Goal: Task Accomplishment & Management: Use online tool/utility

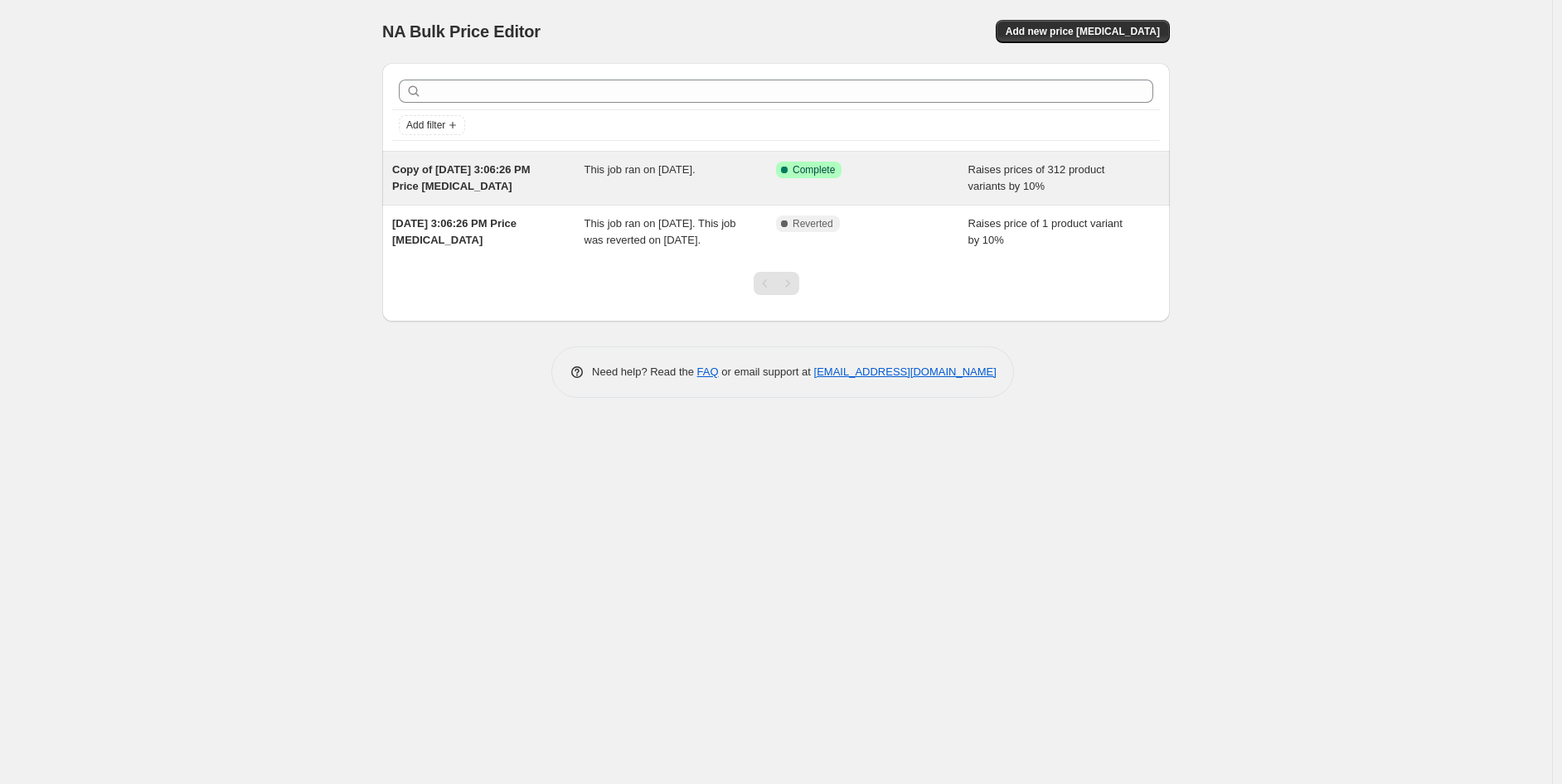
click at [860, 178] on div "Success Complete Complete" at bounding box center [873, 178] width 192 height 33
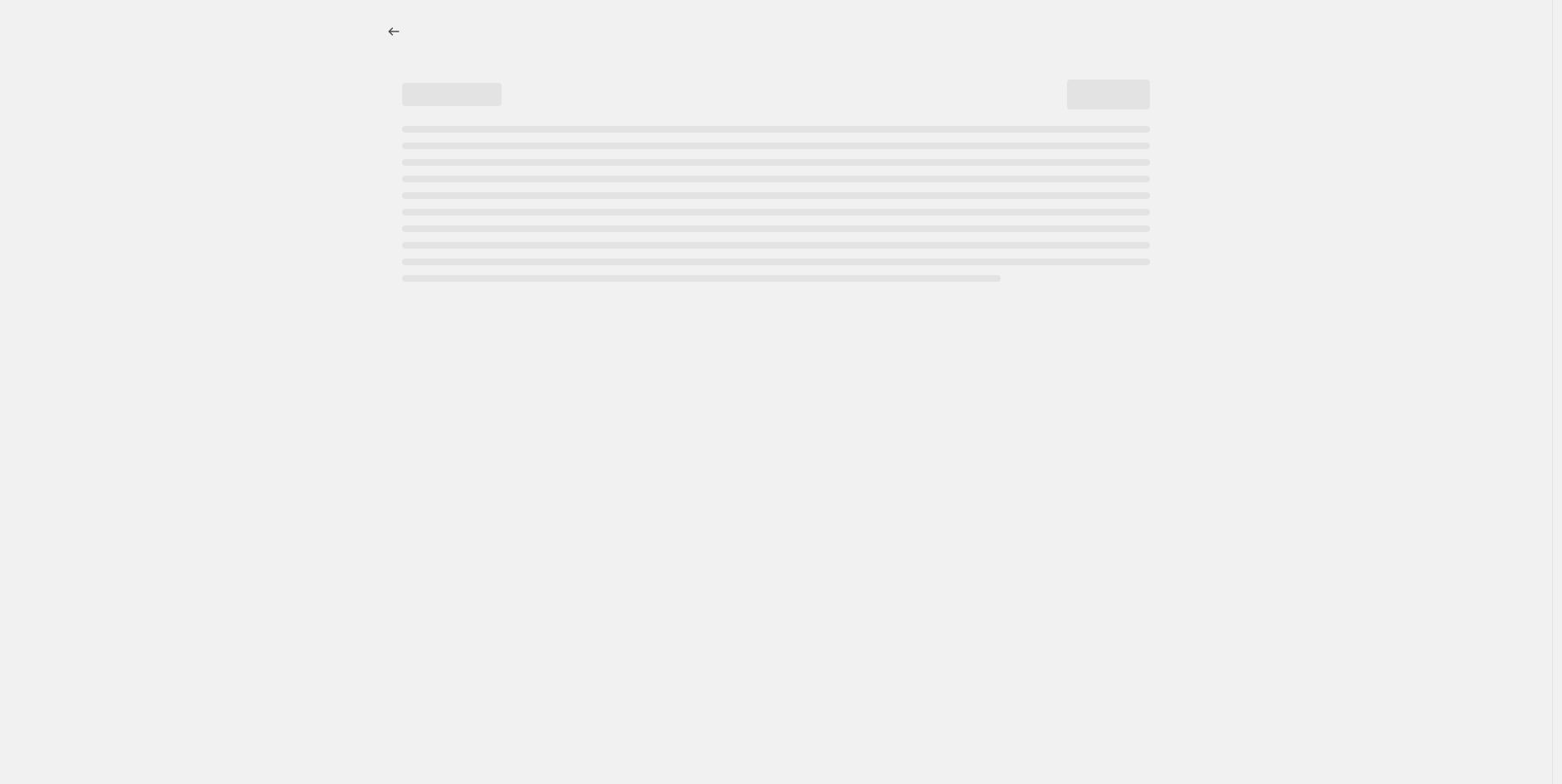
select select "percentage"
select select "no_change"
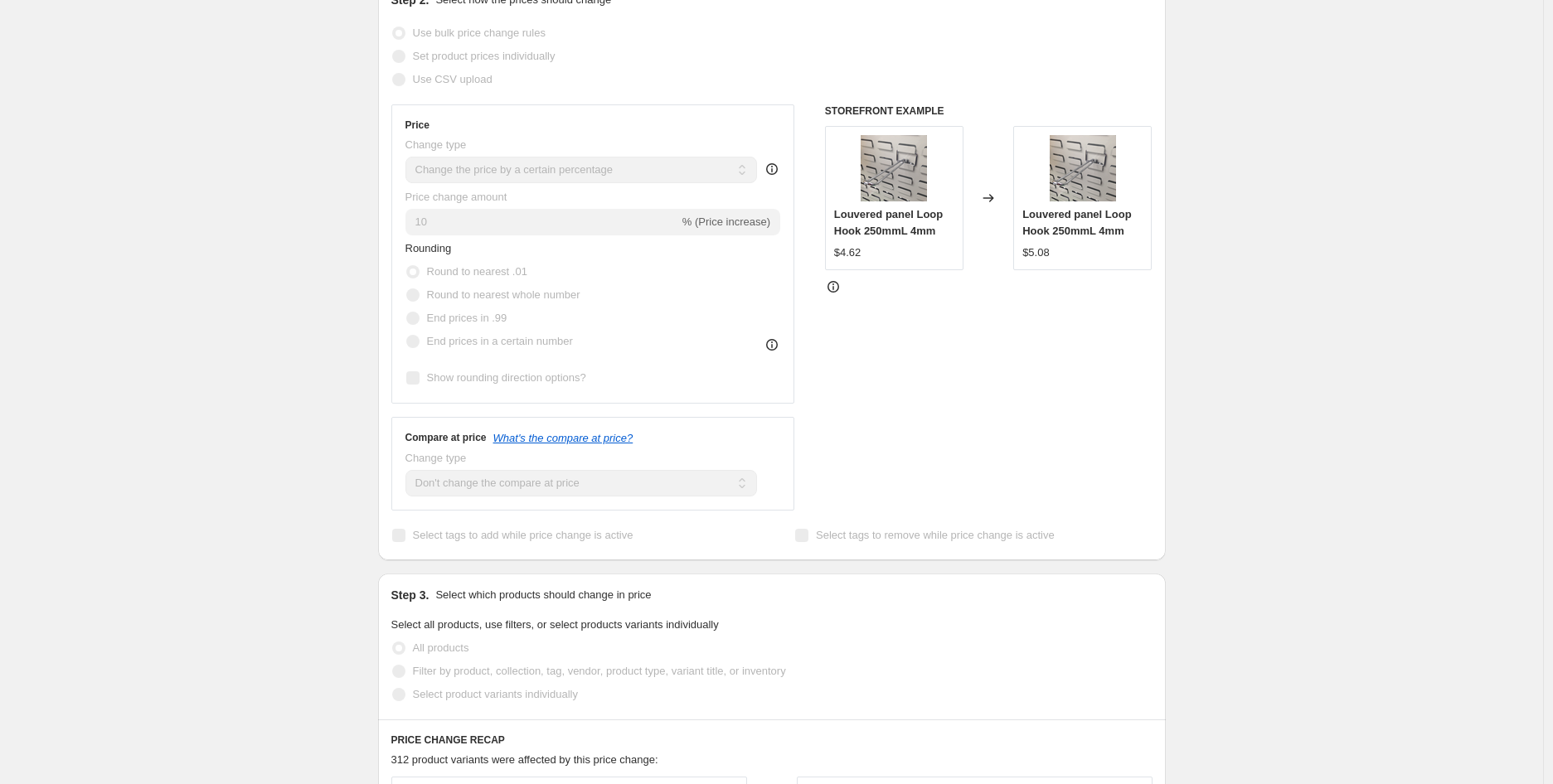
scroll to position [368, 0]
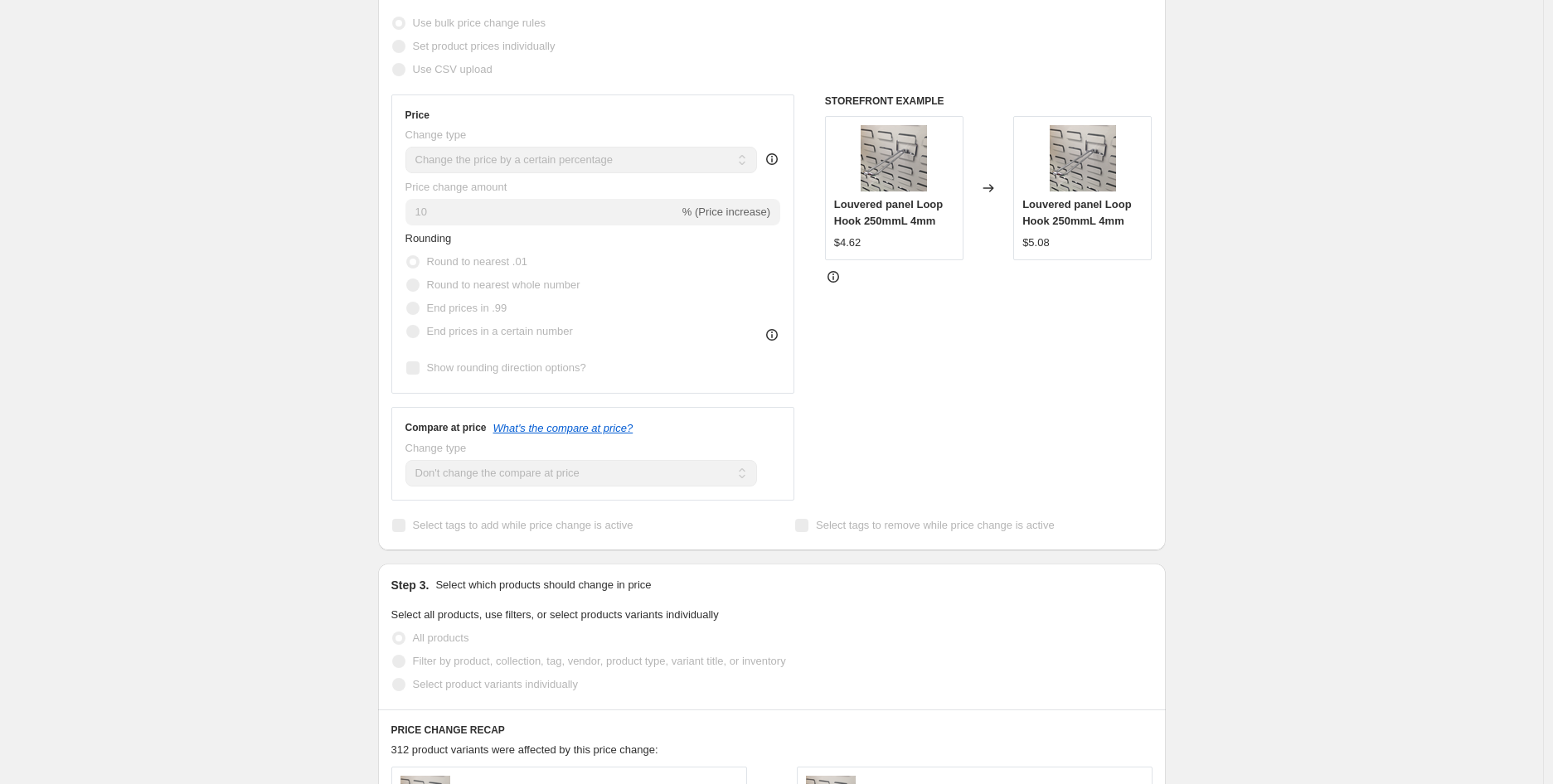
click at [830, 283] on icon at bounding box center [833, 276] width 17 height 17
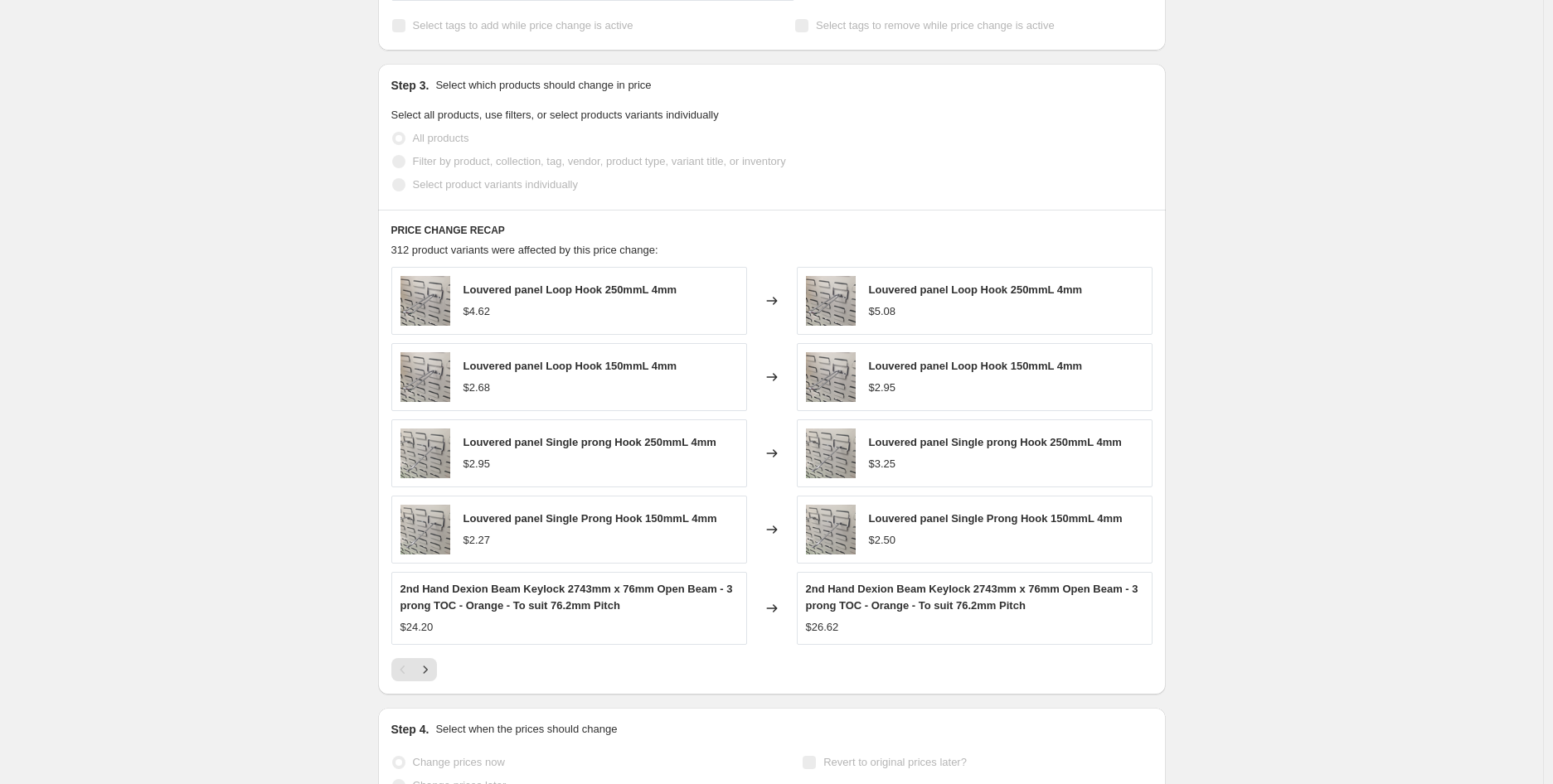
scroll to position [1000, 0]
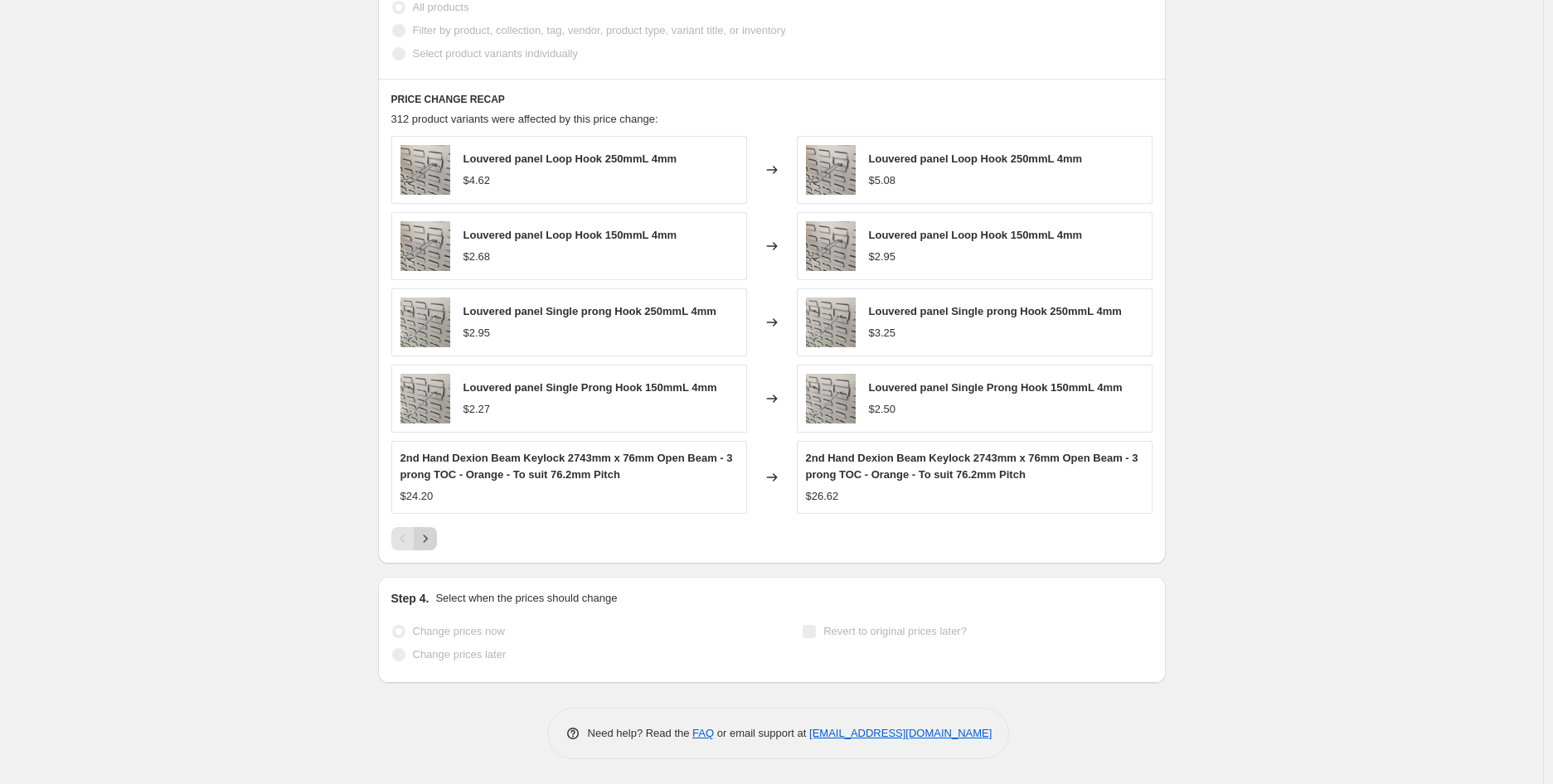
click at [425, 543] on icon "Next" at bounding box center [425, 538] width 17 height 17
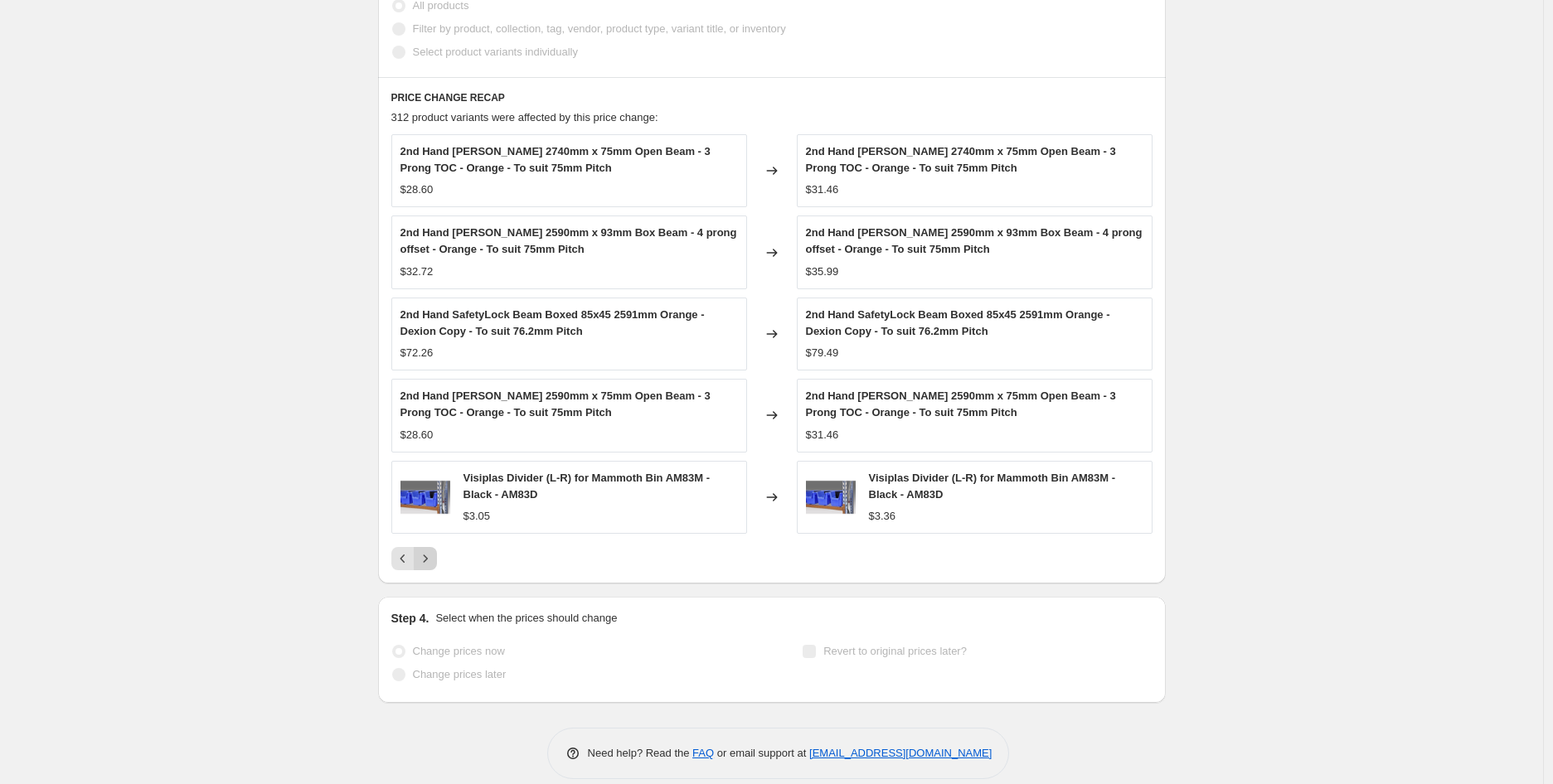
click at [425, 543] on div "2nd Hand [PERSON_NAME] 2740mm x 75mm Open Beam - 3 Prong TOC - Orange - To suit…" at bounding box center [772, 352] width 761 height 436
click at [434, 565] on icon "Next" at bounding box center [425, 558] width 17 height 17
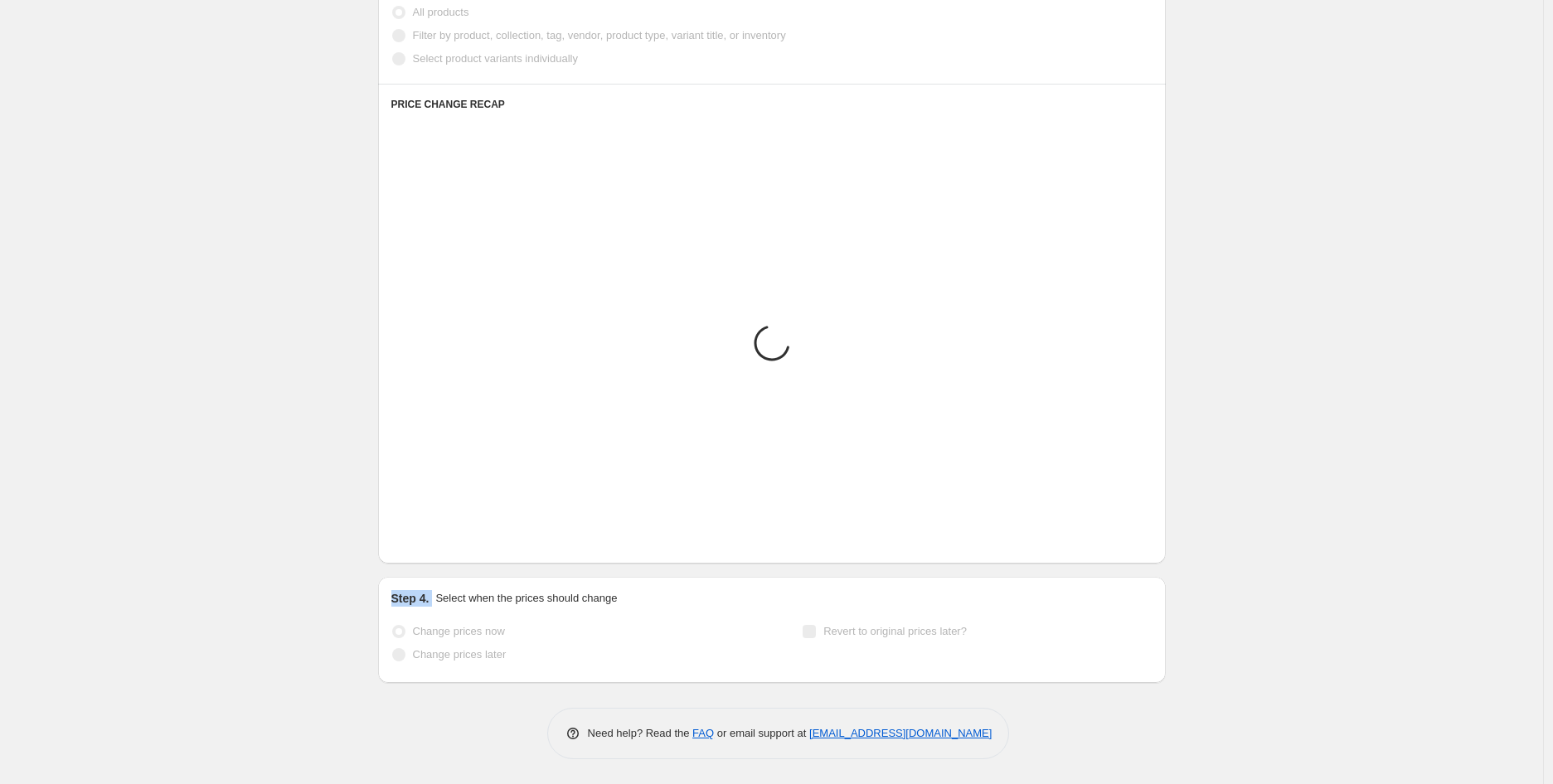
scroll to position [983, 0]
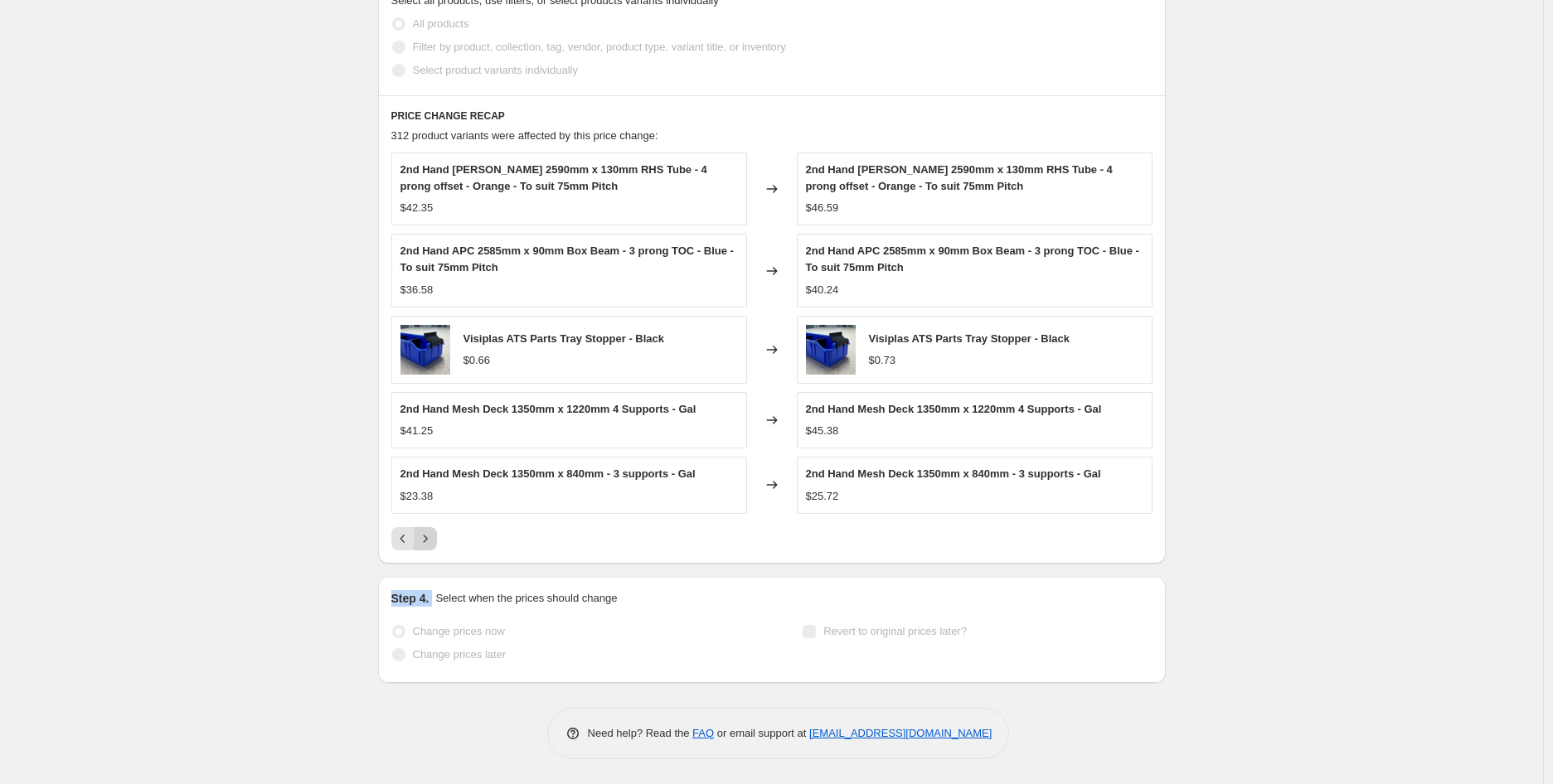
click at [434, 542] on icon "Next" at bounding box center [425, 538] width 17 height 17
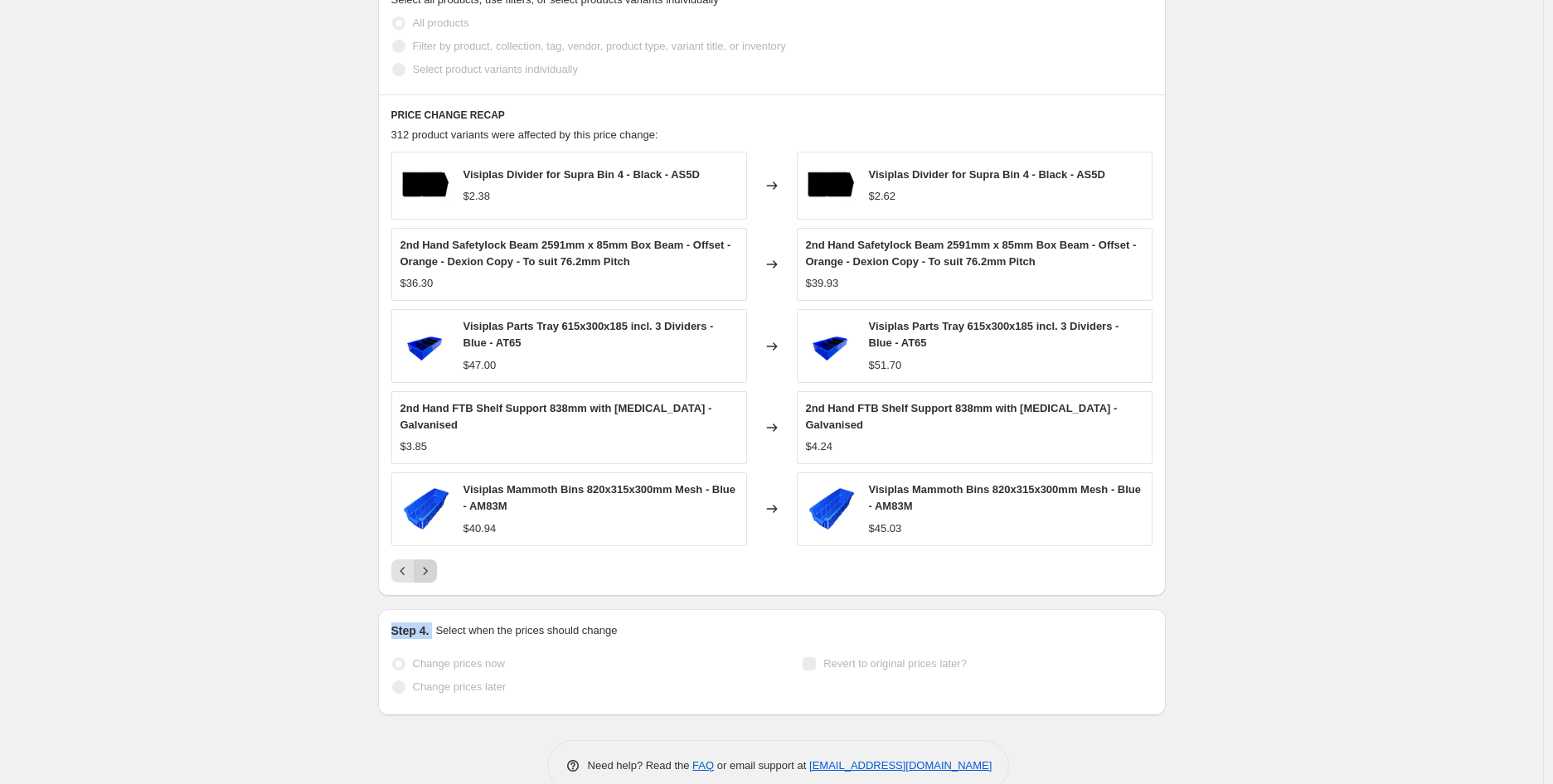
click at [434, 562] on icon "Next" at bounding box center [425, 570] width 17 height 17
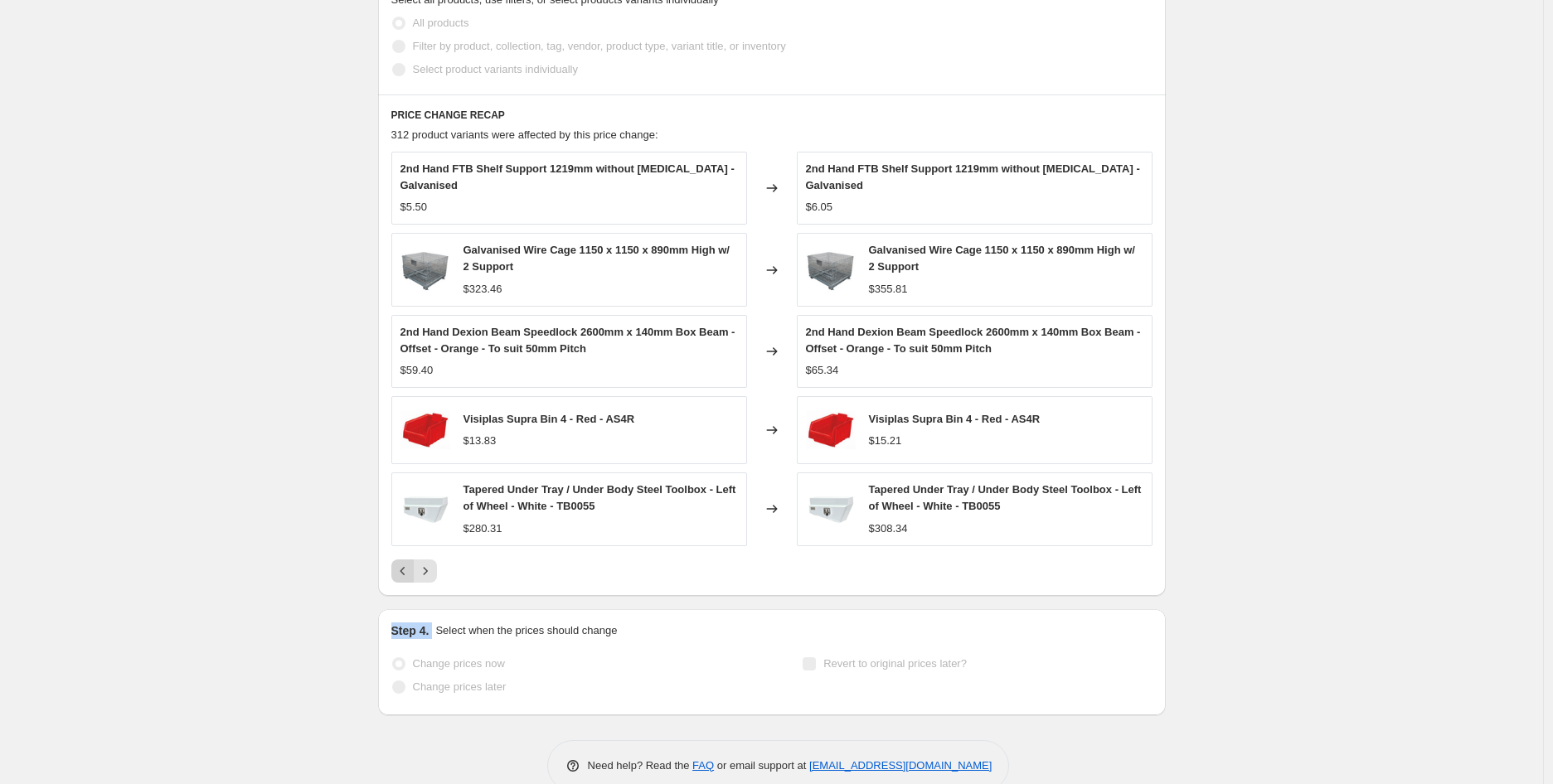
click at [411, 573] on icon "Previous" at bounding box center [402, 570] width 17 height 17
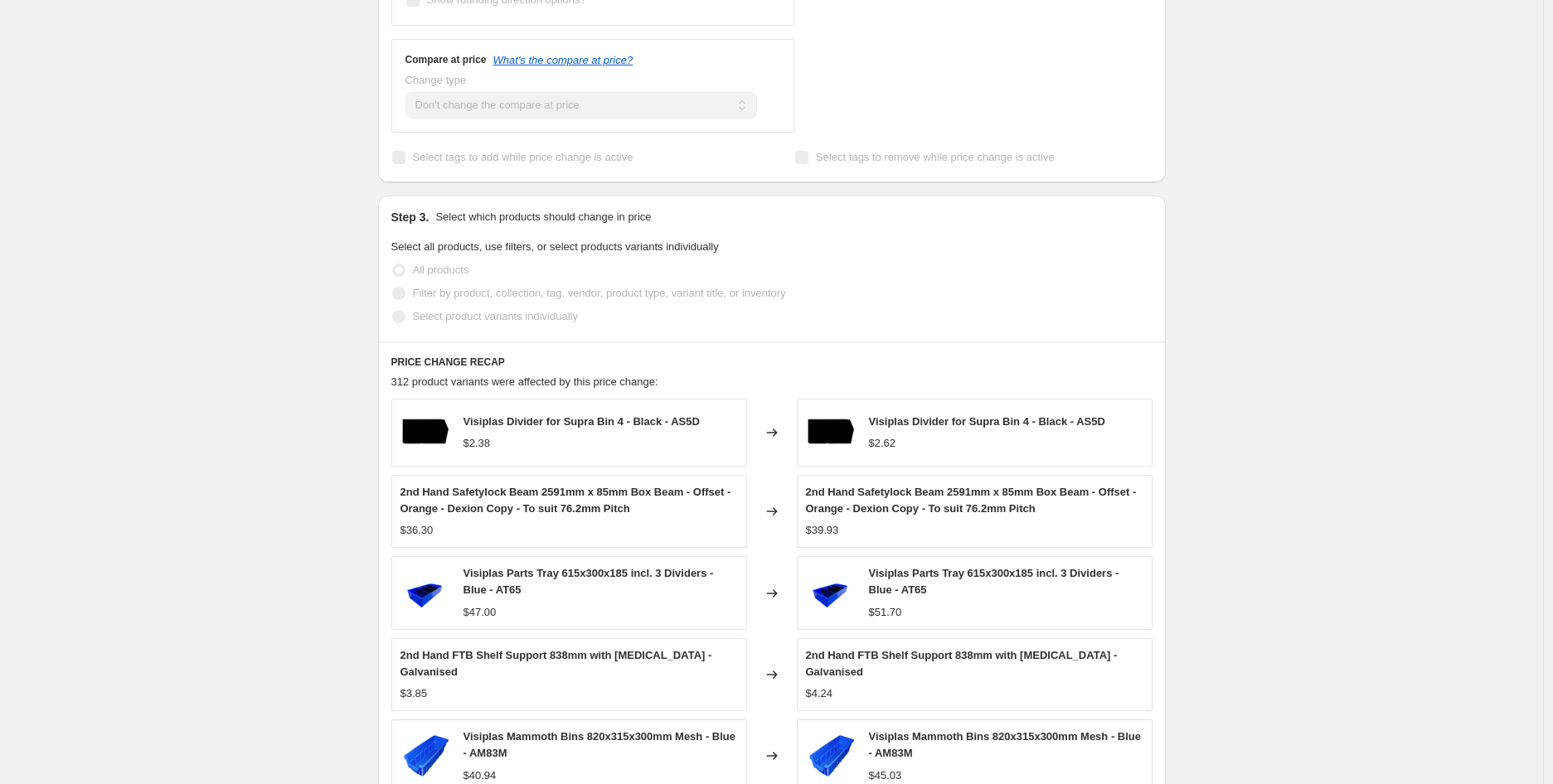
scroll to position [999, 0]
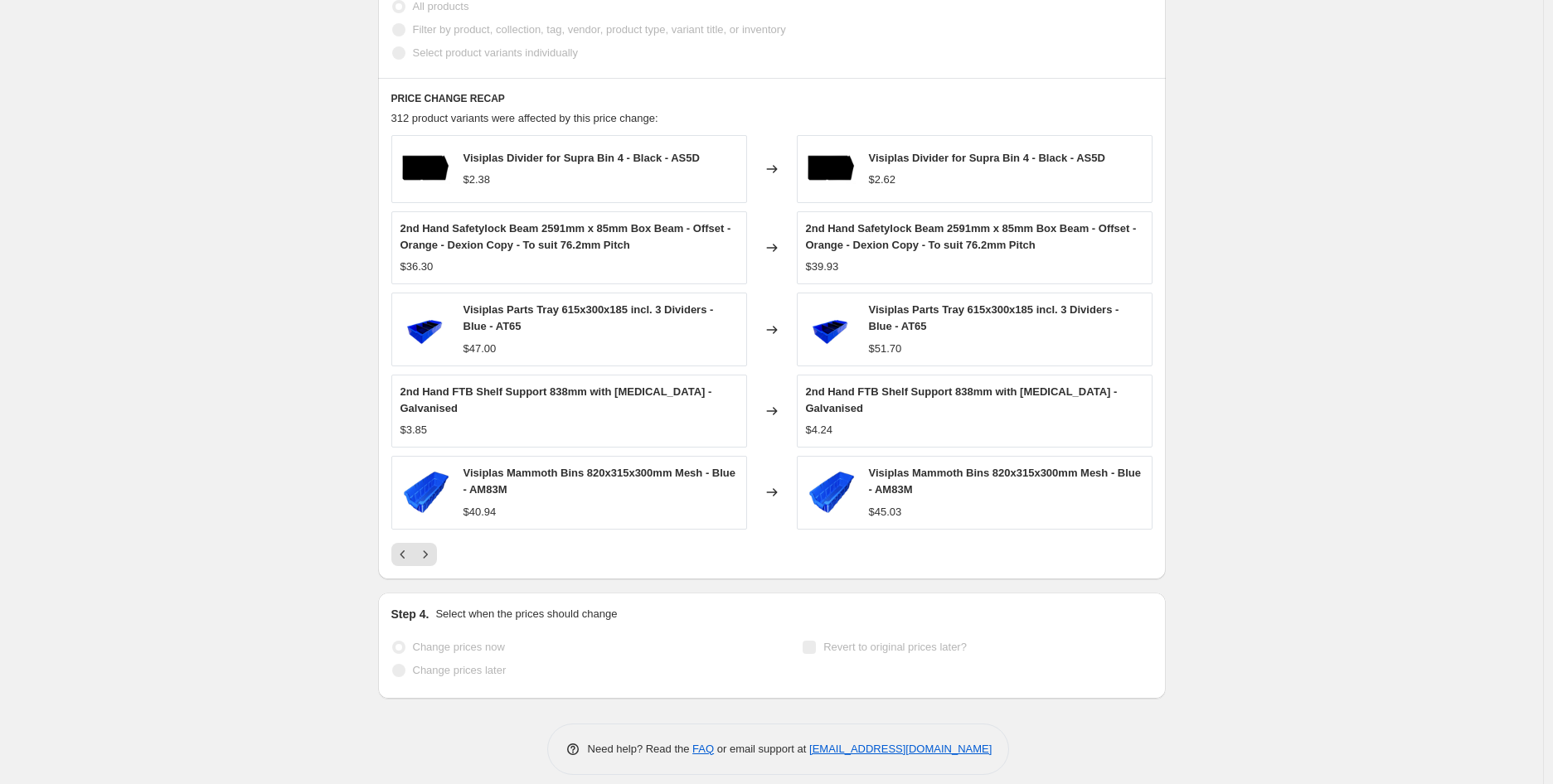
click at [650, 467] on span "Visiplas Mammoth Bins 820x315x300mm Mesh - Blue - AM83M" at bounding box center [599, 481] width 273 height 29
click at [658, 481] on div "Visiplas Mammoth Bins 820x315x300mm Mesh - Blue - AM83M" at bounding box center [600, 481] width 275 height 33
click at [589, 548] on div at bounding box center [772, 554] width 761 height 24
click at [427, 550] on icon "Next" at bounding box center [425, 554] width 4 height 8
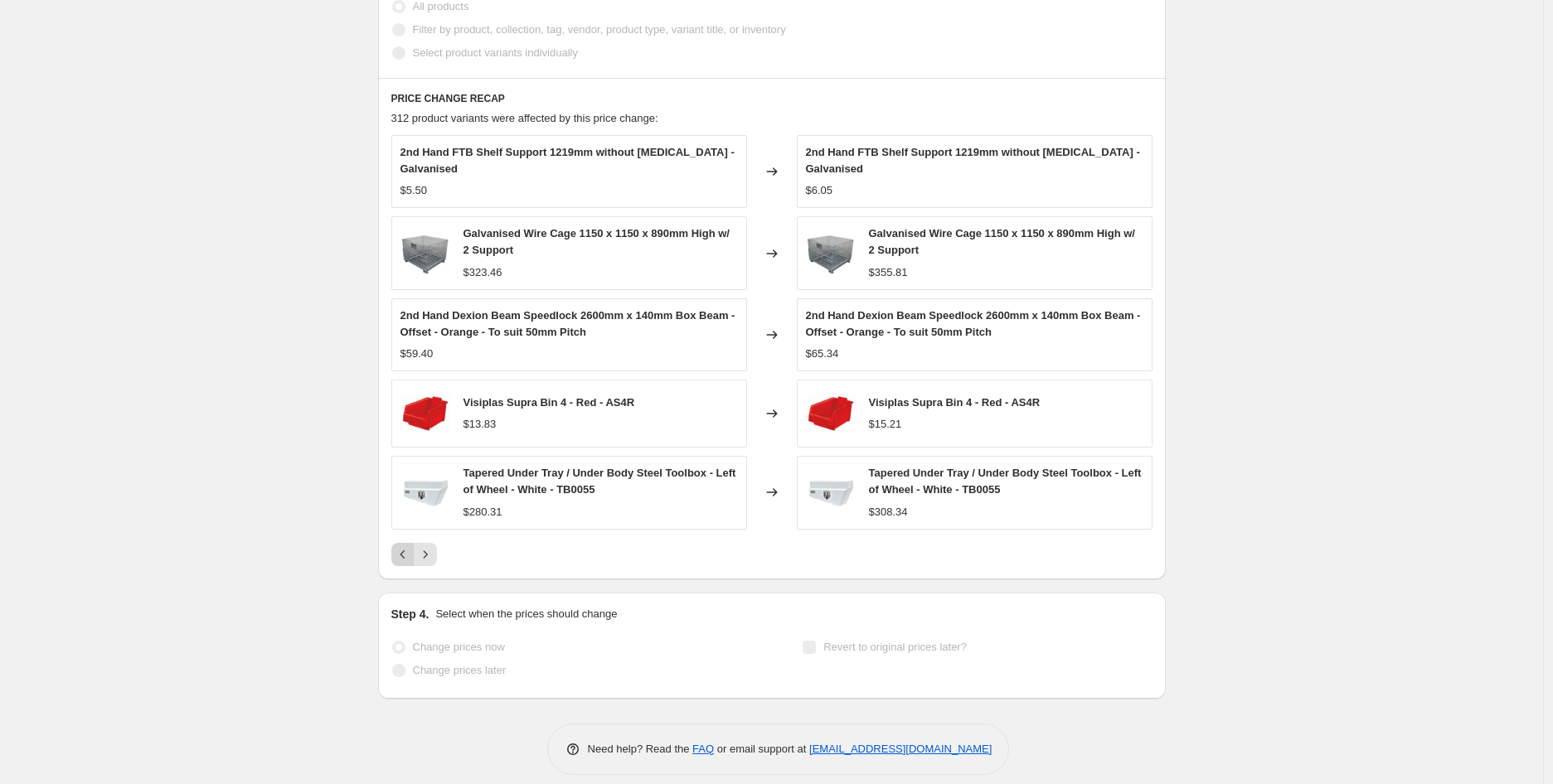
click at [409, 556] on icon "Previous" at bounding box center [402, 554] width 17 height 17
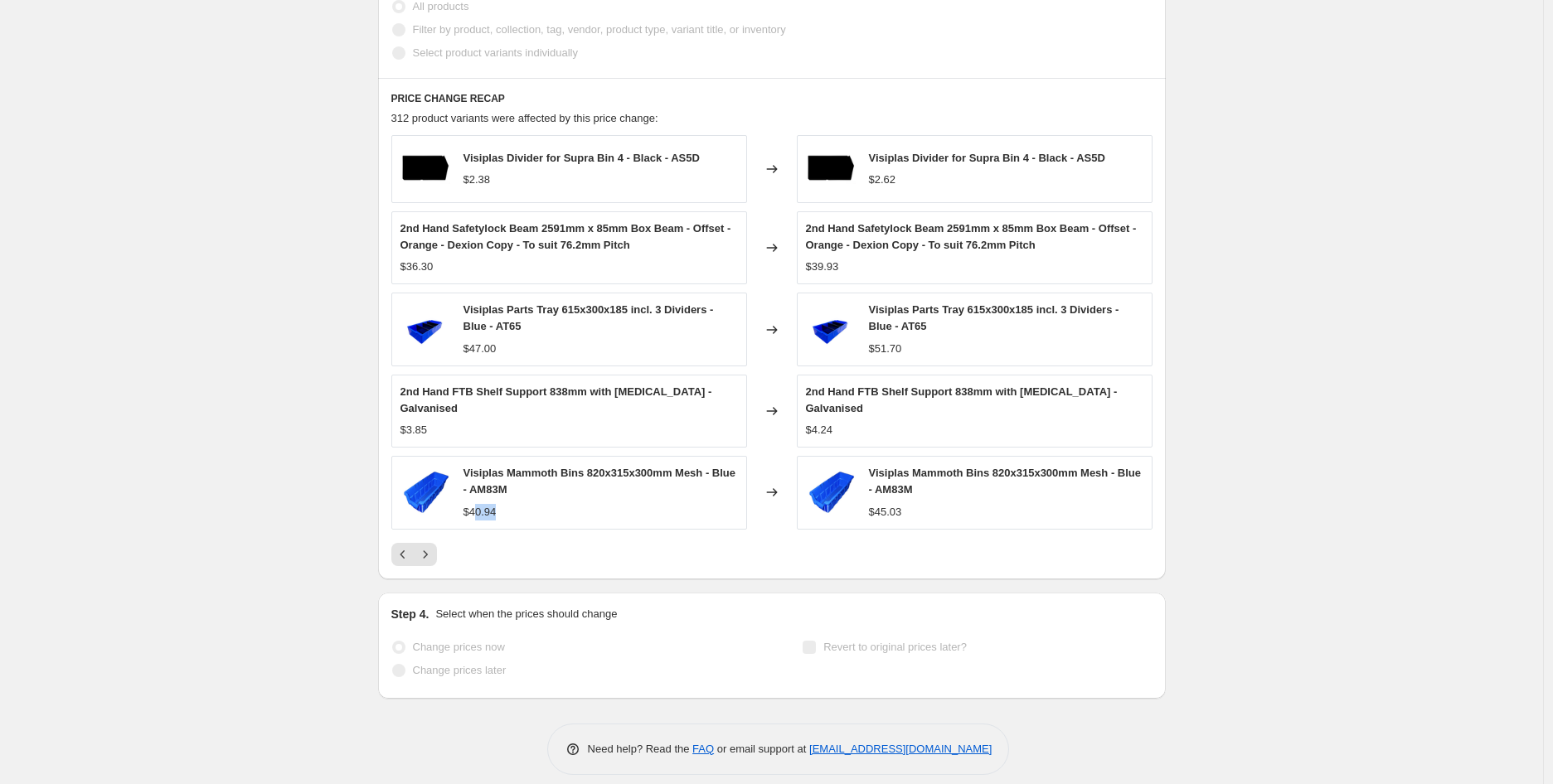
drag, startPoint x: 501, startPoint y: 497, endPoint x: 476, endPoint y: 497, distance: 25.0
click at [476, 504] on div "$40.94" at bounding box center [600, 512] width 275 height 17
click at [603, 557] on div "PRICE CHANGE RECAP 312 product variants were affected by this price change: Vis…" at bounding box center [771, 328] width 788 height 501
